Goal: Transaction & Acquisition: Purchase product/service

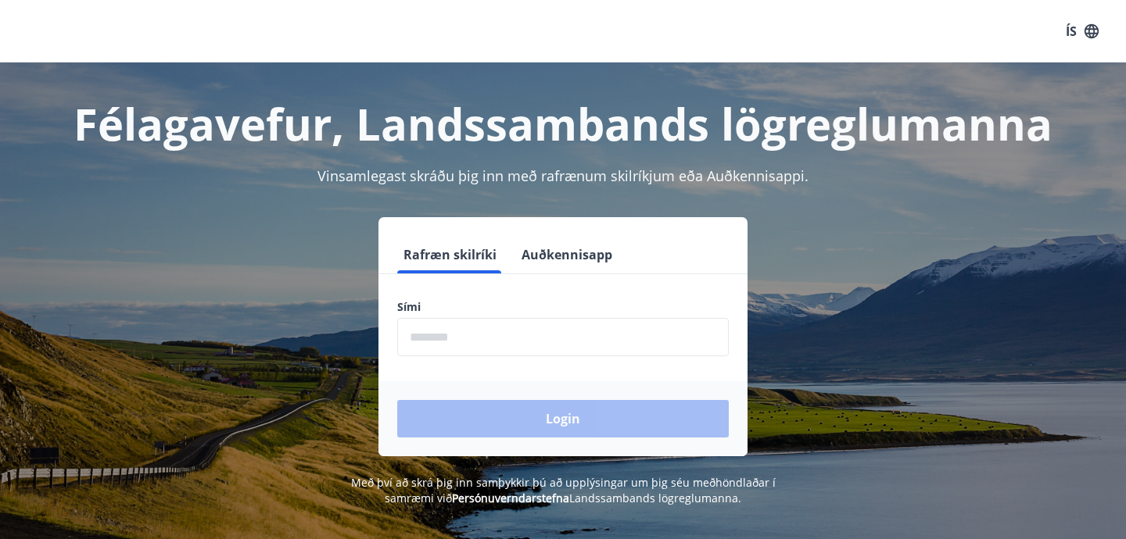
click at [472, 330] on input "phone" at bounding box center [562, 337] width 331 height 38
type input "********"
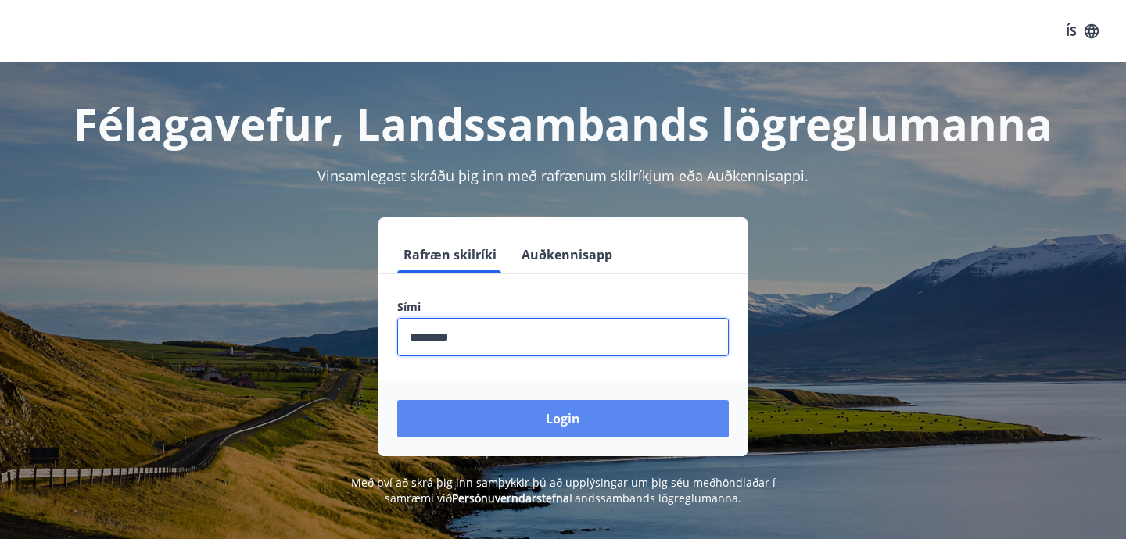
click at [520, 427] on button "Login" at bounding box center [562, 419] width 331 height 38
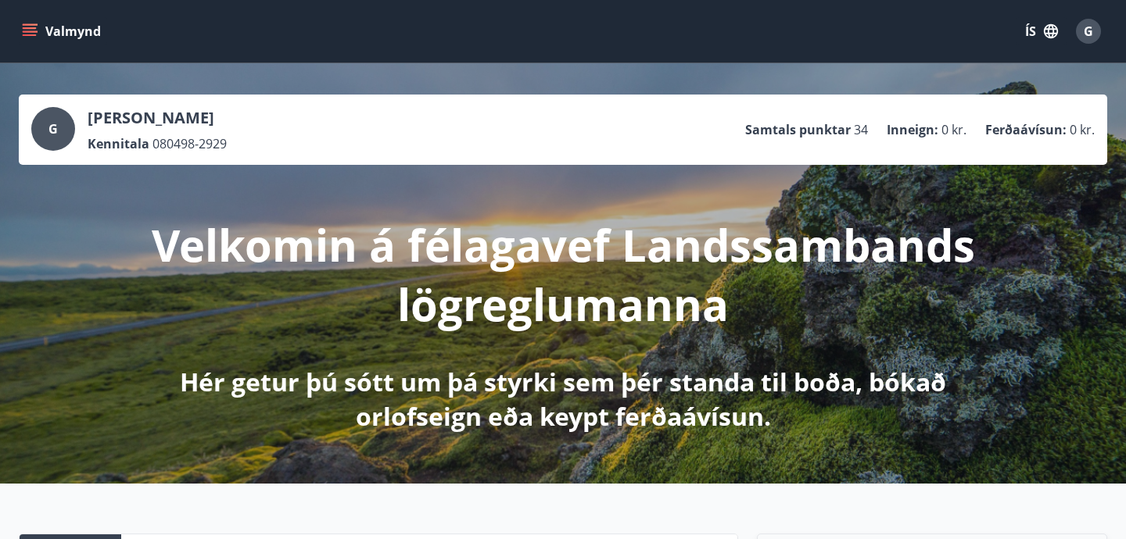
click at [27, 19] on button "Valmynd" at bounding box center [63, 31] width 88 height 28
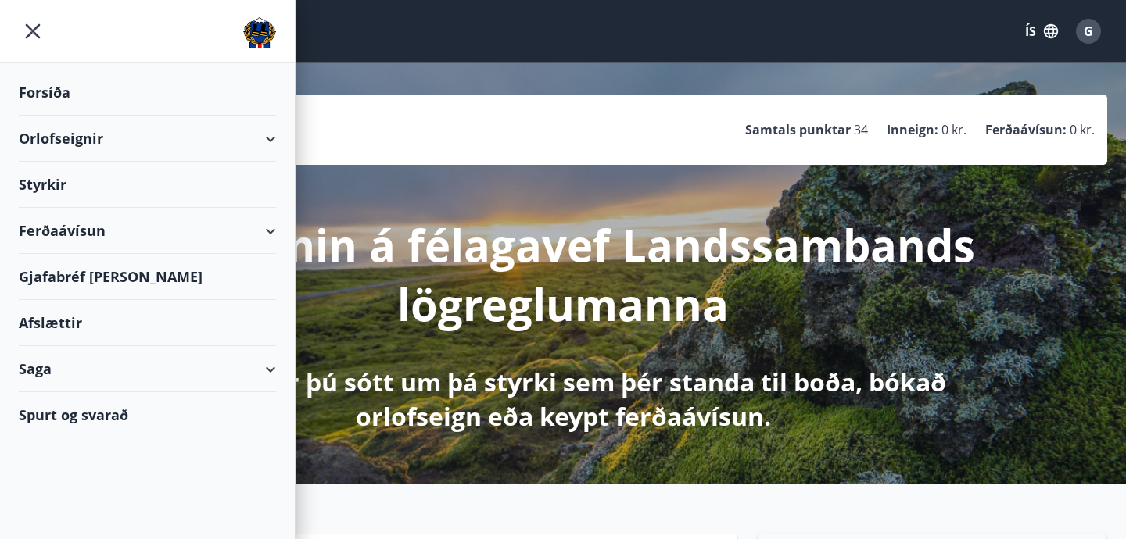
click at [272, 237] on div "Ferðaávísun" at bounding box center [147, 231] width 257 height 46
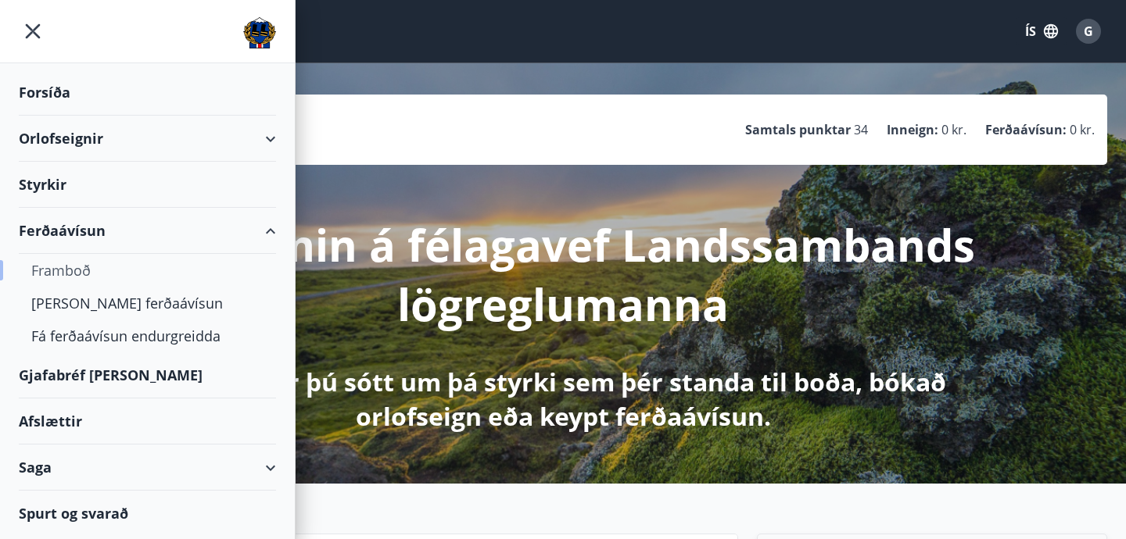
click at [81, 269] on div "Framboð" at bounding box center [147, 270] width 232 height 33
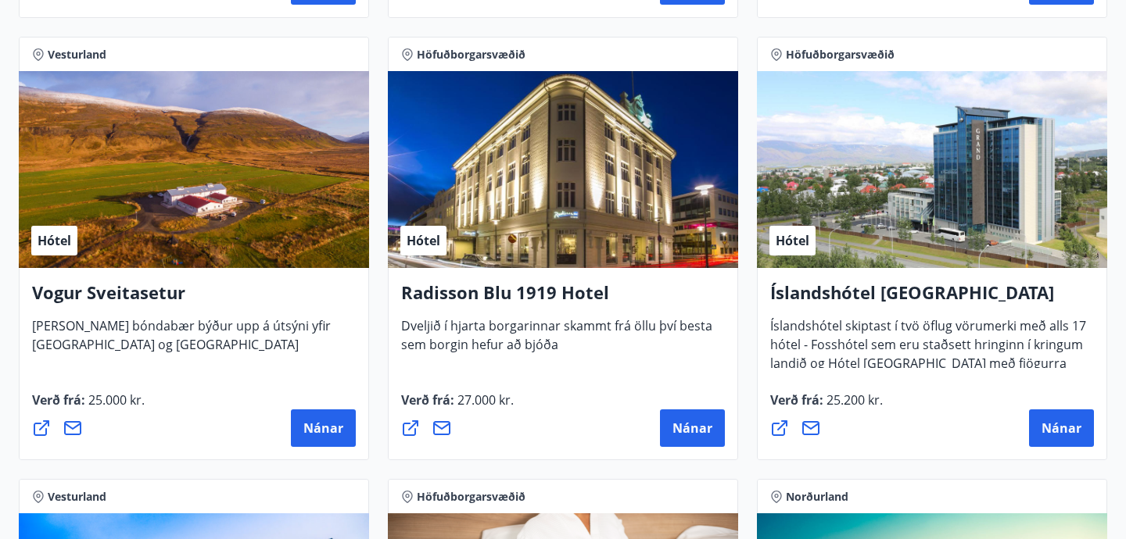
scroll to position [2920, 0]
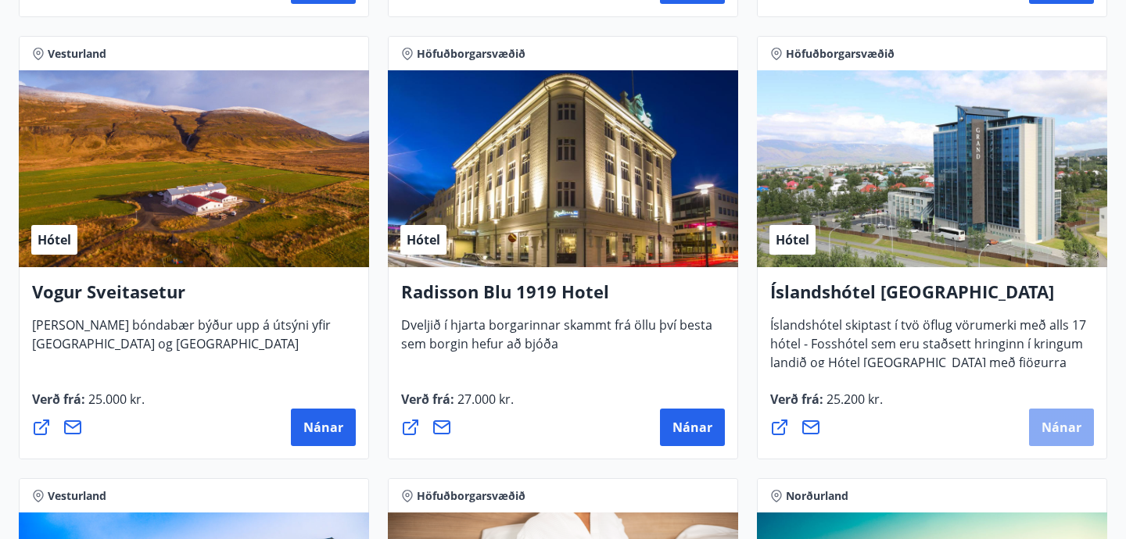
click at [1072, 425] on span "Nánar" at bounding box center [1061, 427] width 40 height 17
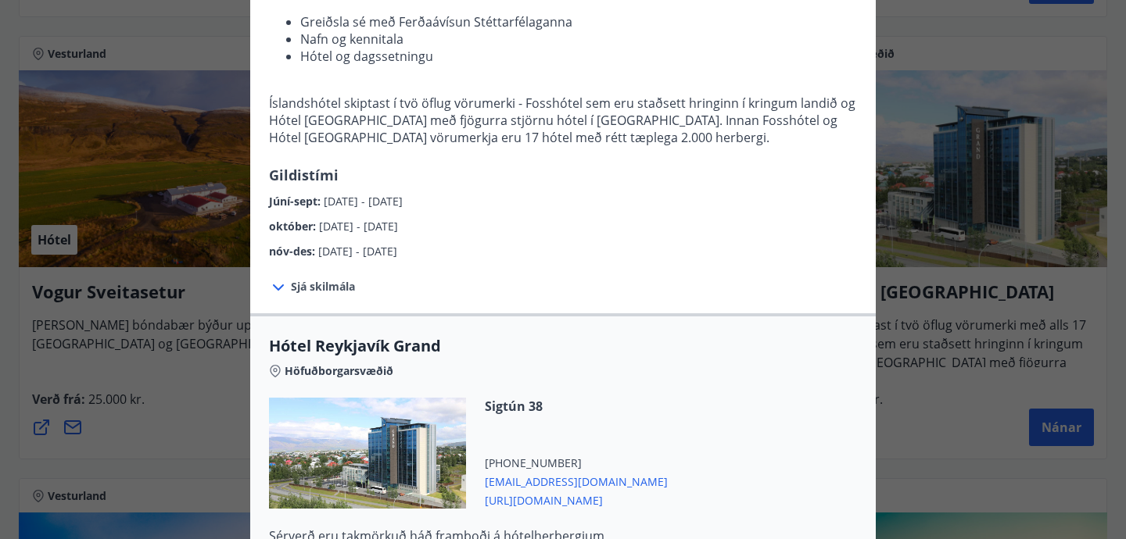
scroll to position [686, 0]
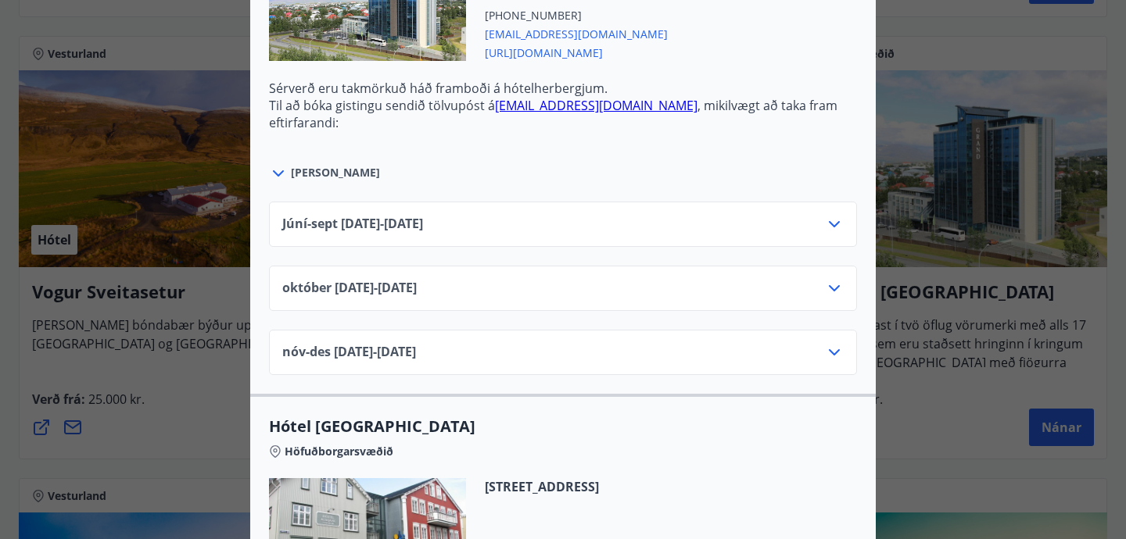
click at [488, 299] on div "október 01.10.25 - 31.10.25" at bounding box center [562, 294] width 561 height 31
click at [829, 291] on icon at bounding box center [834, 288] width 19 height 19
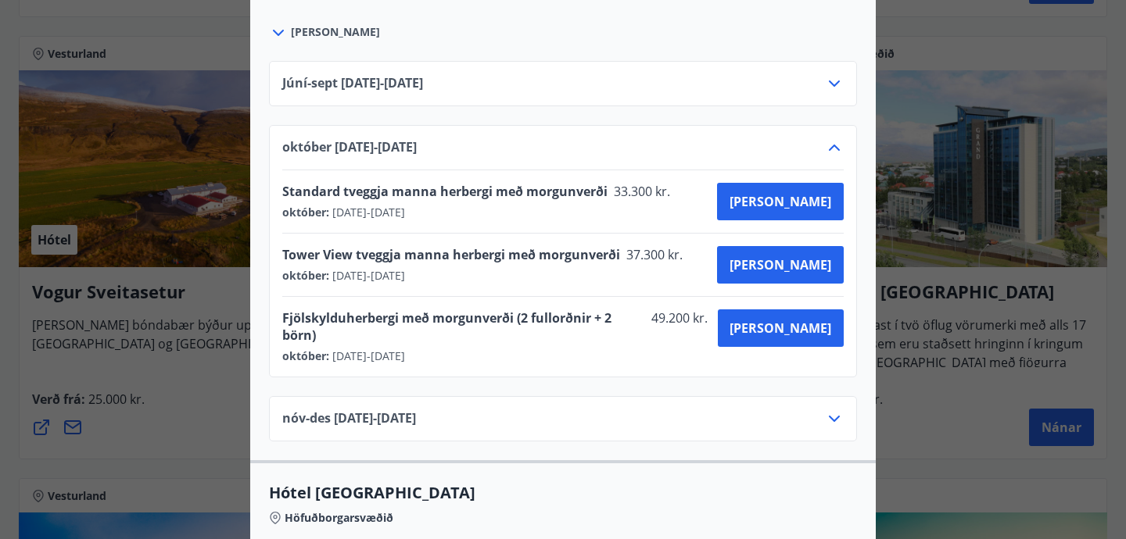
scroll to position [832, 0]
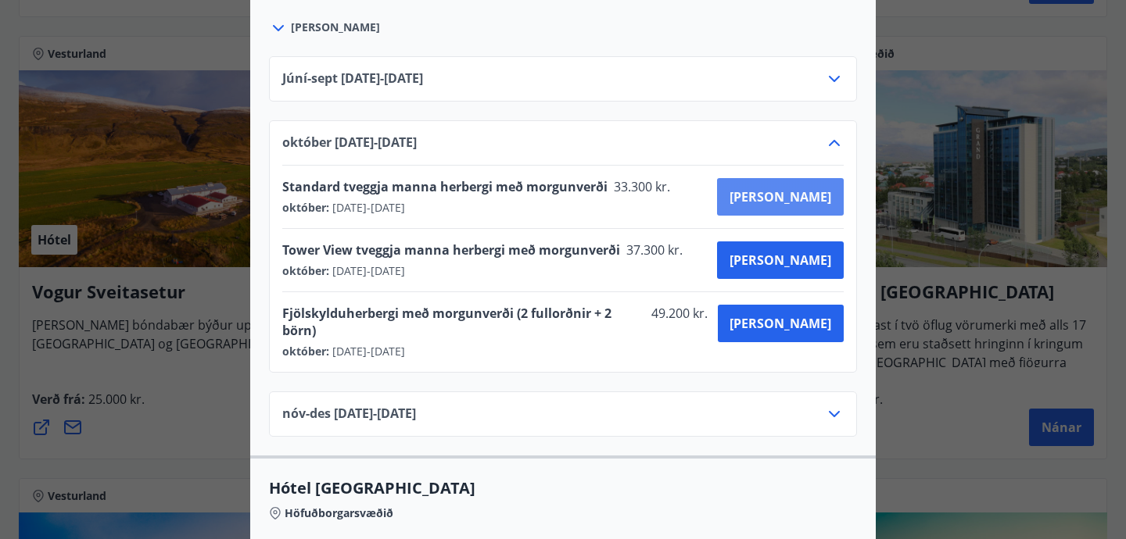
click at [800, 196] on span "Kaupa" at bounding box center [780, 196] width 102 height 17
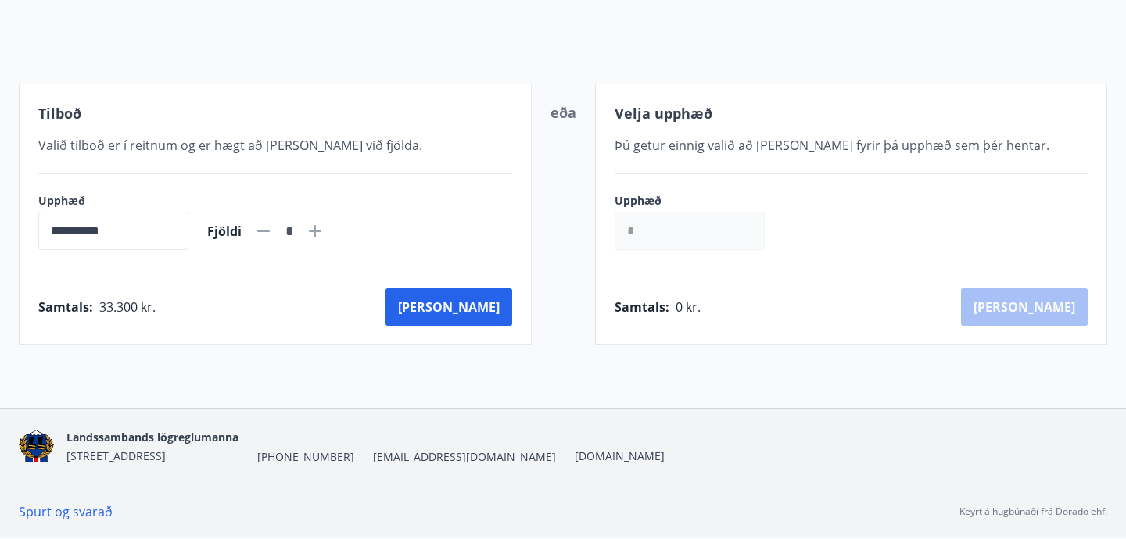
scroll to position [234, 0]
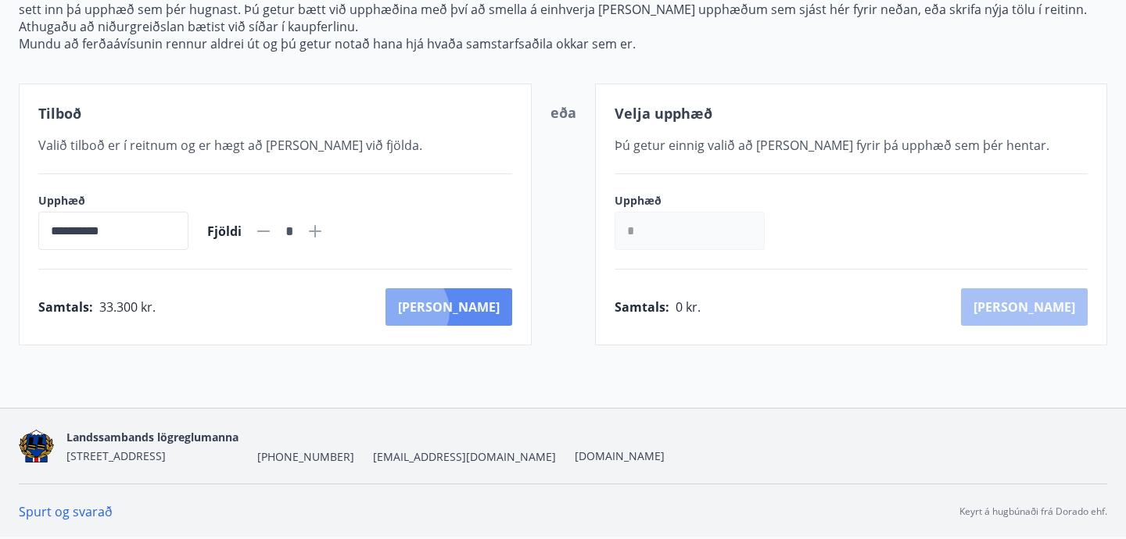
click at [474, 311] on button "Kaup" at bounding box center [448, 307] width 127 height 38
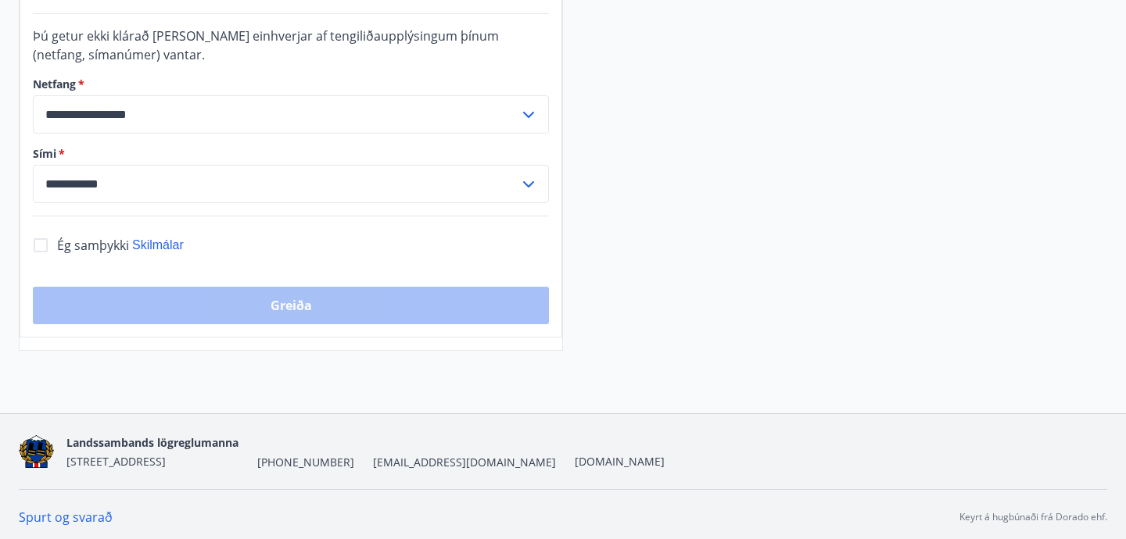
scroll to position [493, 0]
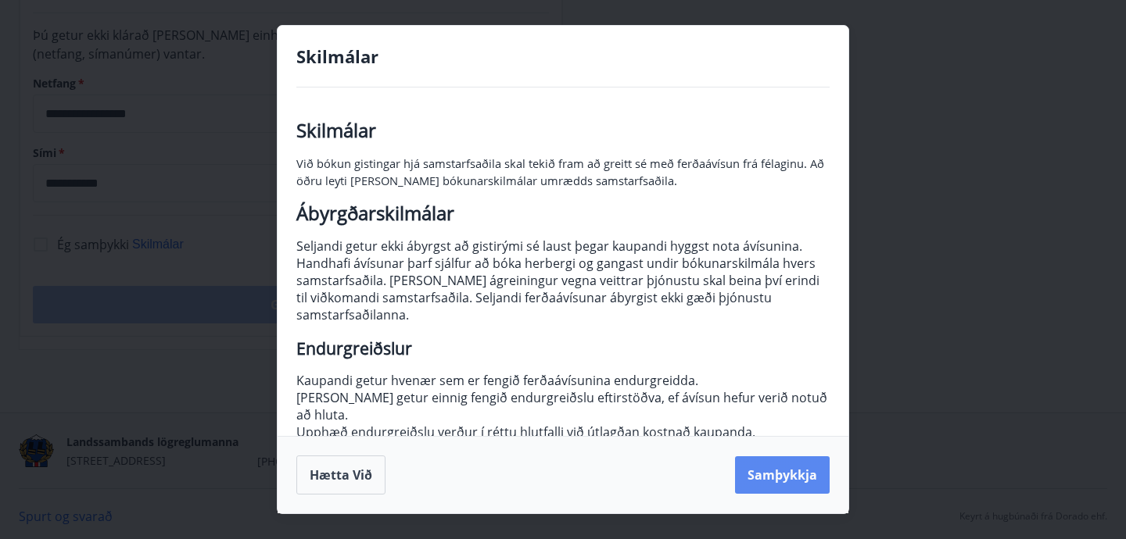
click at [763, 478] on button "Samþykkja" at bounding box center [782, 475] width 95 height 38
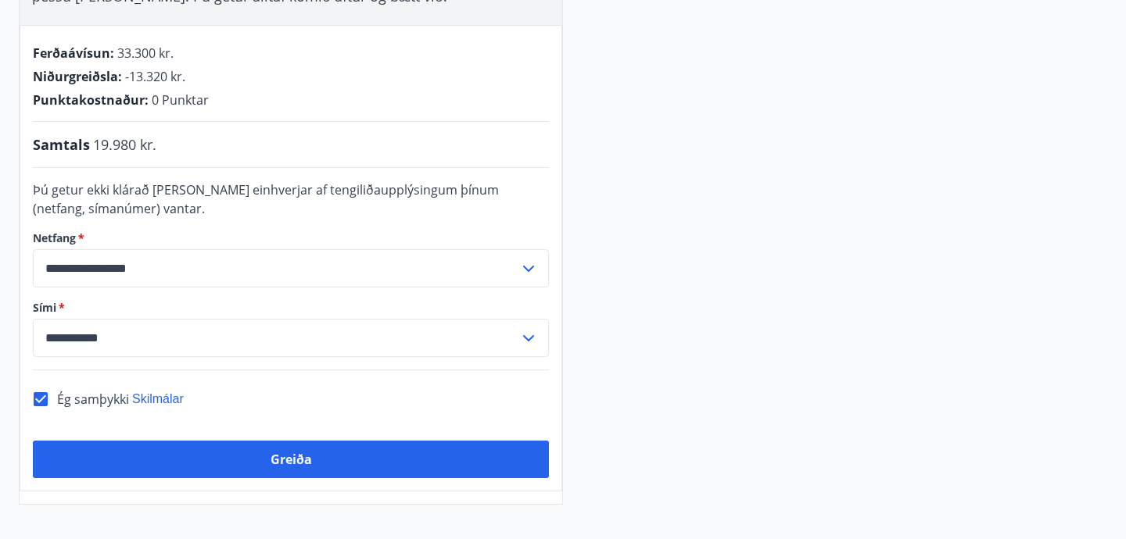
scroll to position [349, 0]
